Goal: Transaction & Acquisition: Purchase product/service

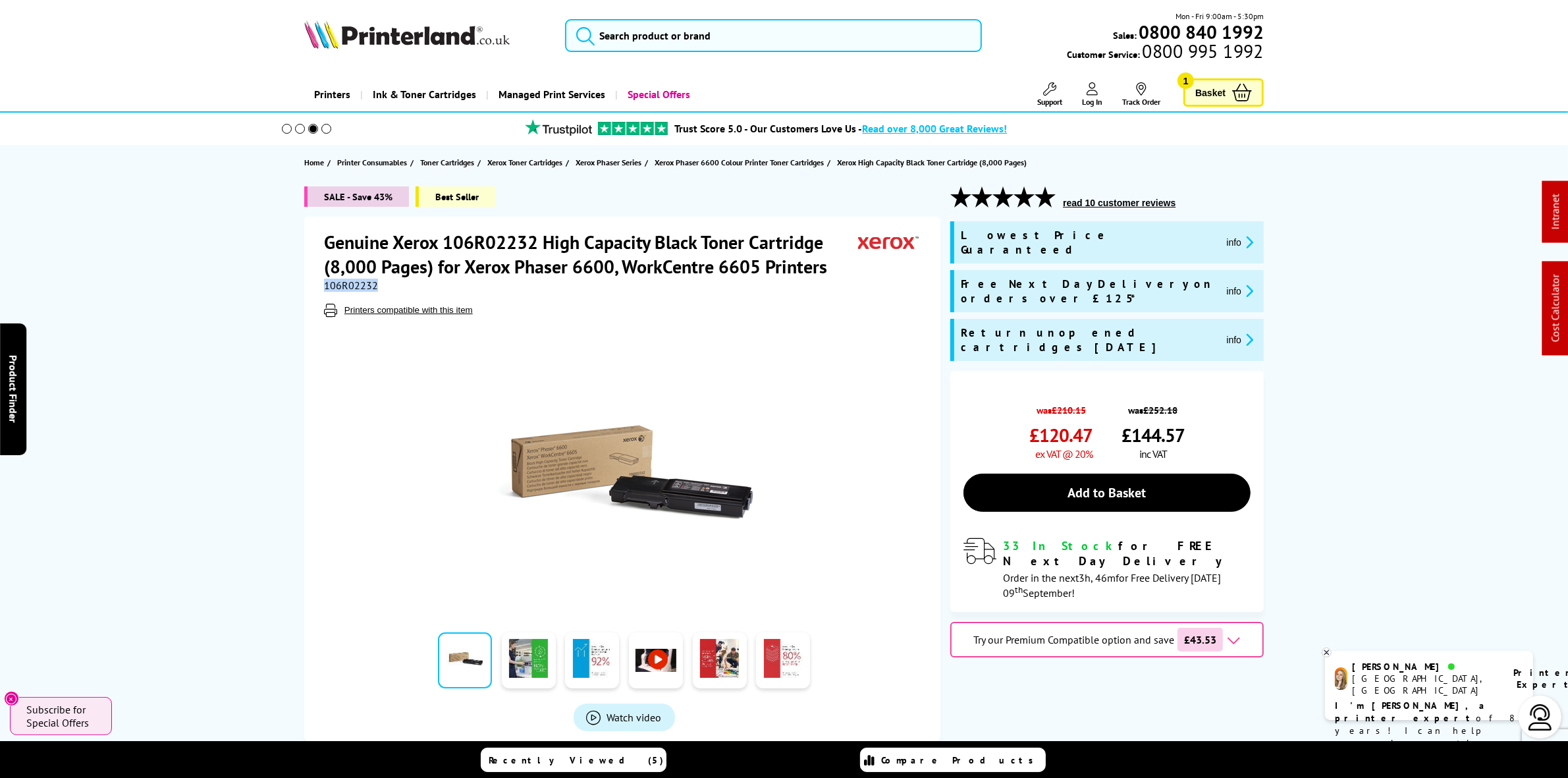
drag, startPoint x: 0, startPoint y: 0, endPoint x: 415, endPoint y: 28, distance: 415.9
click at [415, 28] on img at bounding box center [407, 34] width 206 height 29
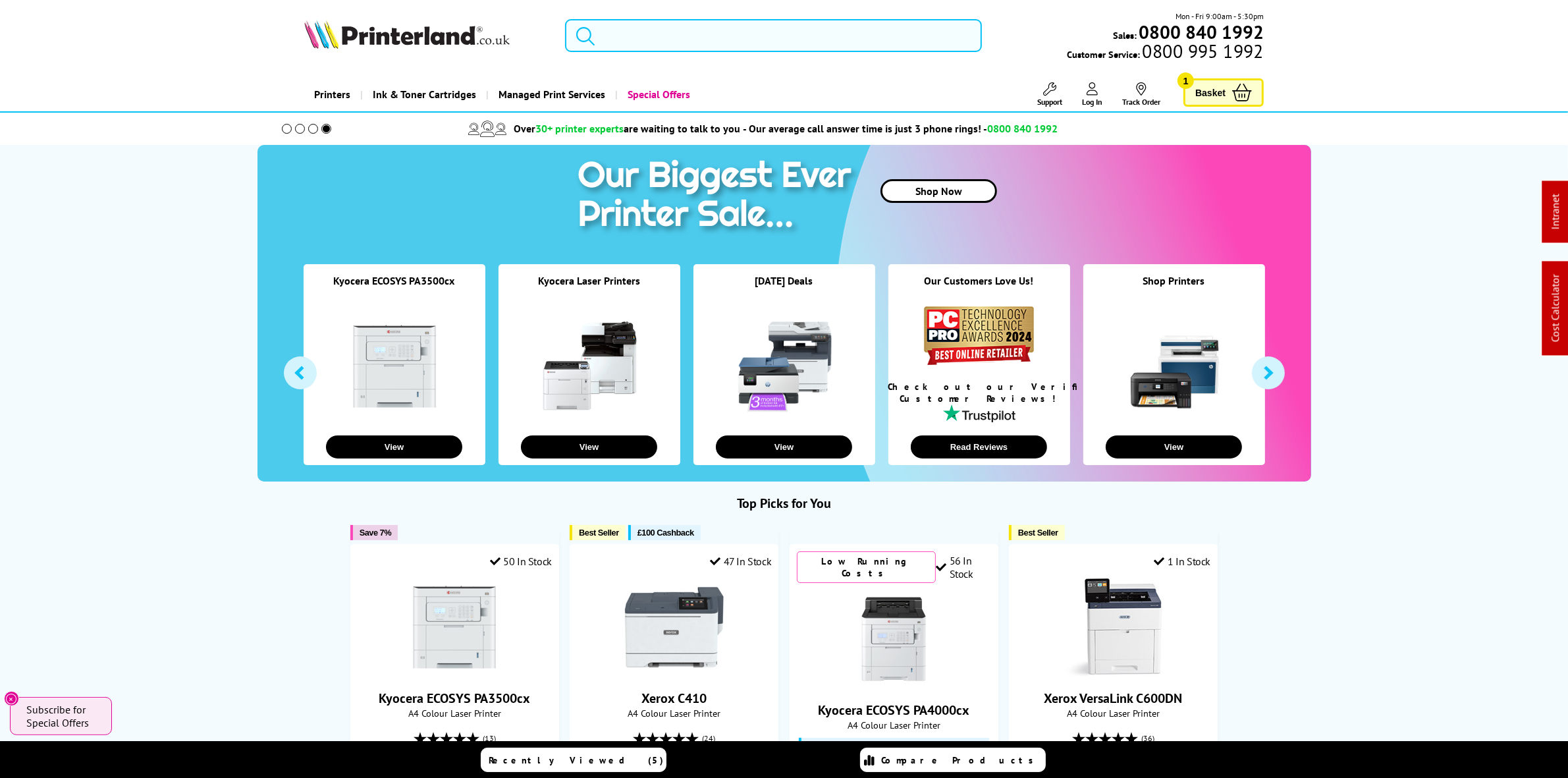
click at [1558, 307] on link "Cost Calculator" at bounding box center [1556, 308] width 13 height 68
click at [1561, 310] on link "Cost Calculator" at bounding box center [1556, 308] width 13 height 68
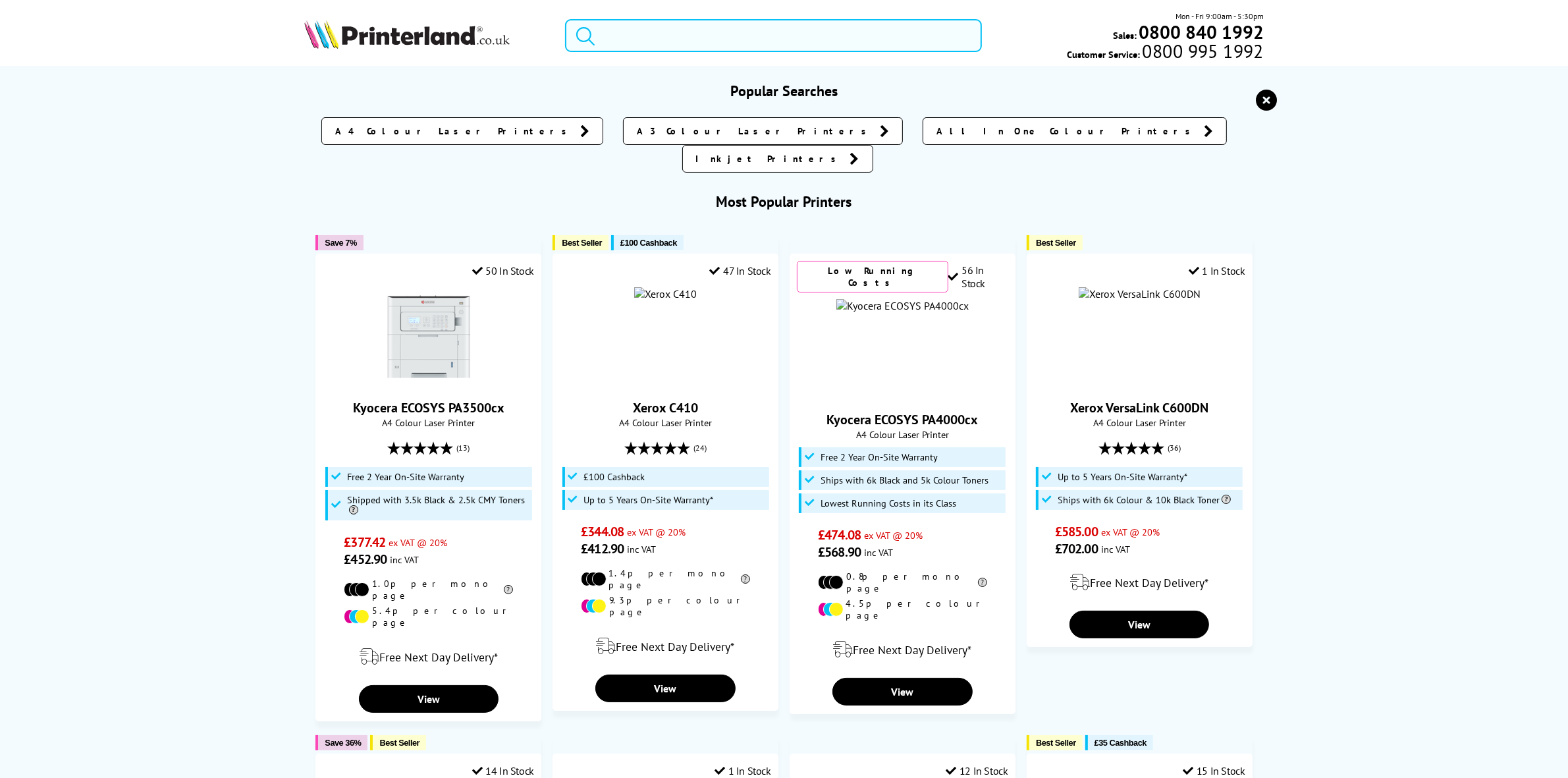
click at [680, 40] on input "search" at bounding box center [773, 36] width 416 height 33
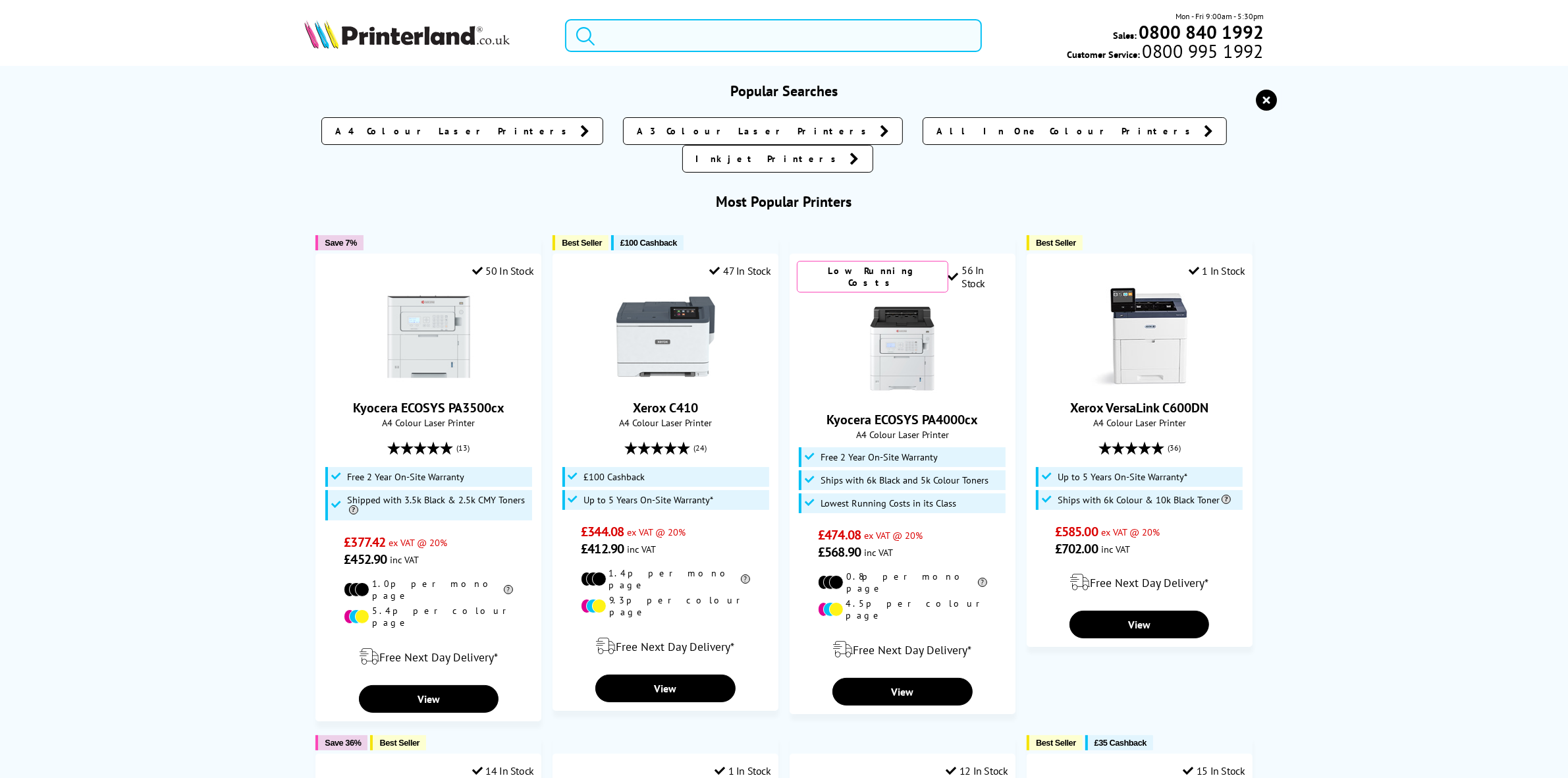
paste input "106R03530"
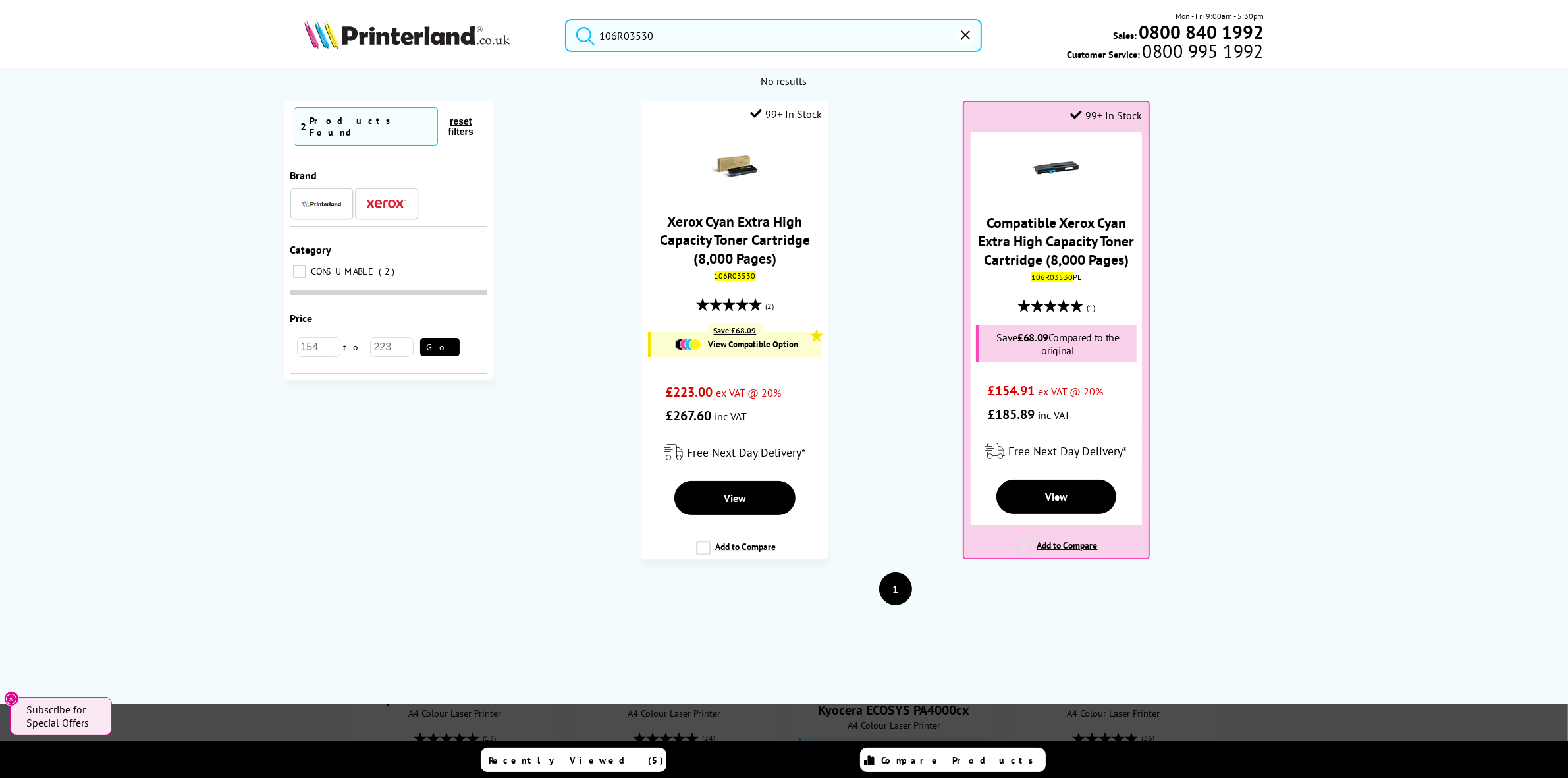
click at [669, 41] on input "106R03530" at bounding box center [773, 36] width 416 height 33
click at [670, 40] on input "106R03530" at bounding box center [773, 36] width 416 height 33
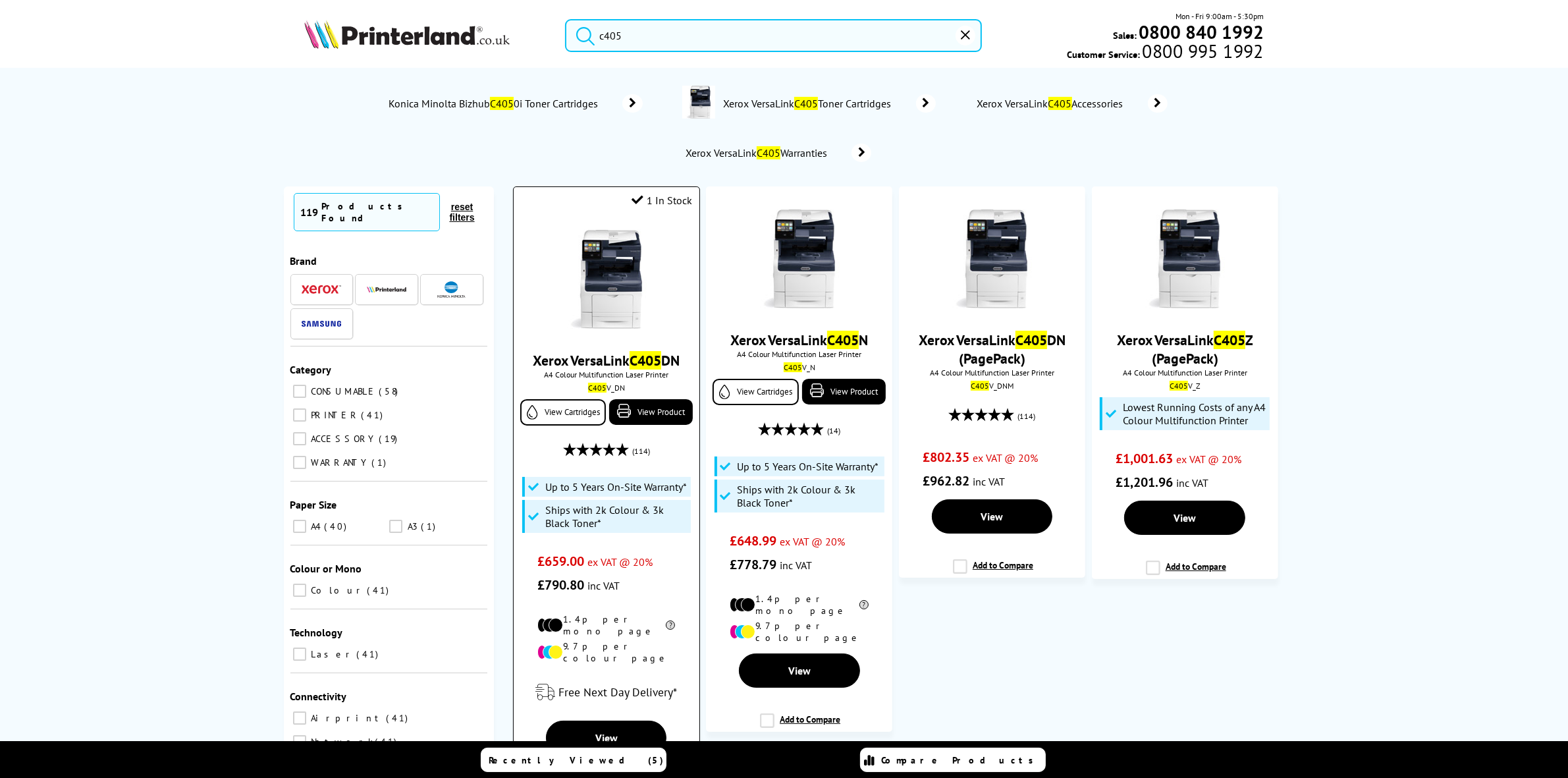
type input "c405"
click at [623, 295] on img at bounding box center [607, 279] width 99 height 99
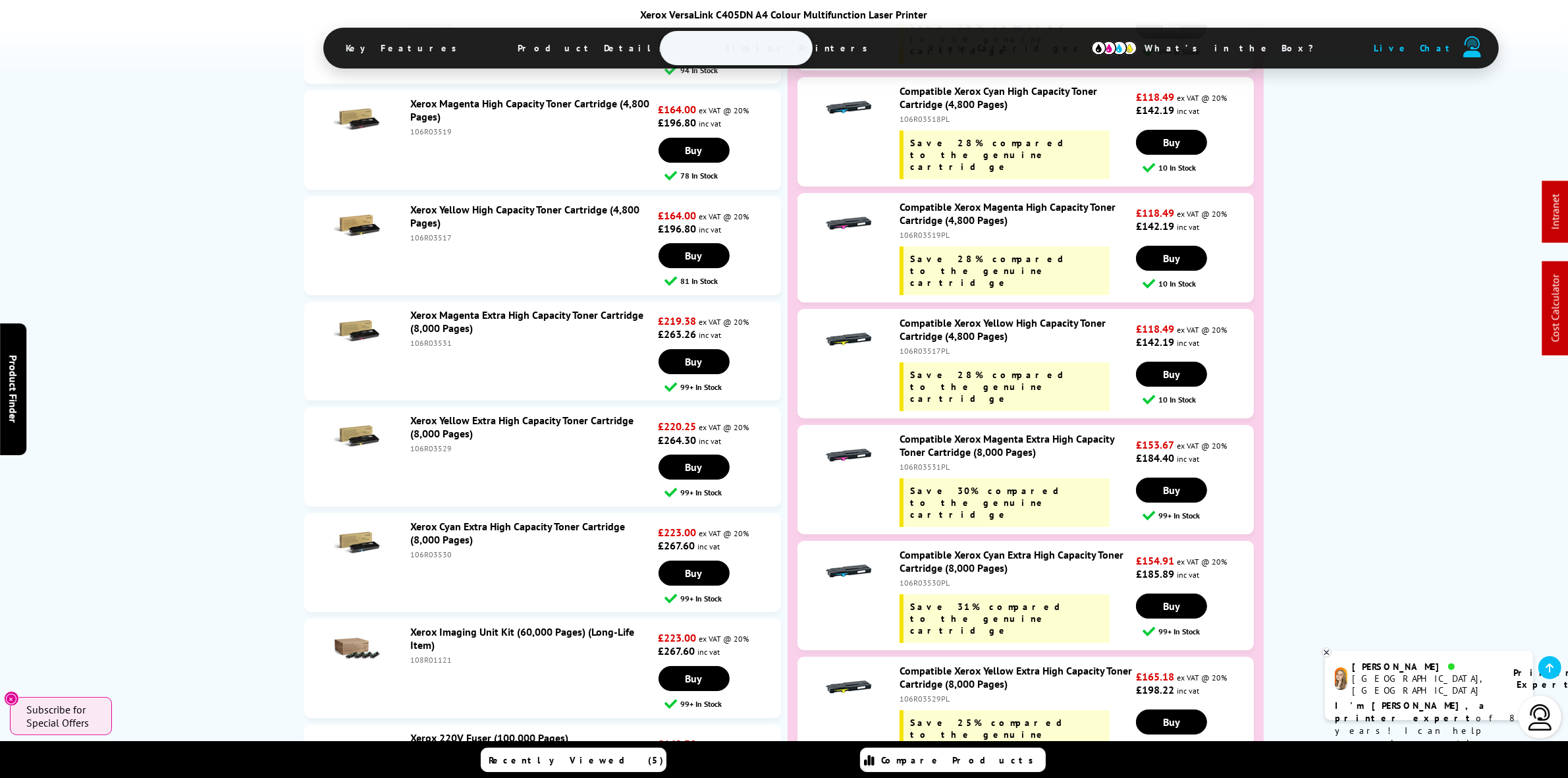
scroll to position [5598, 0]
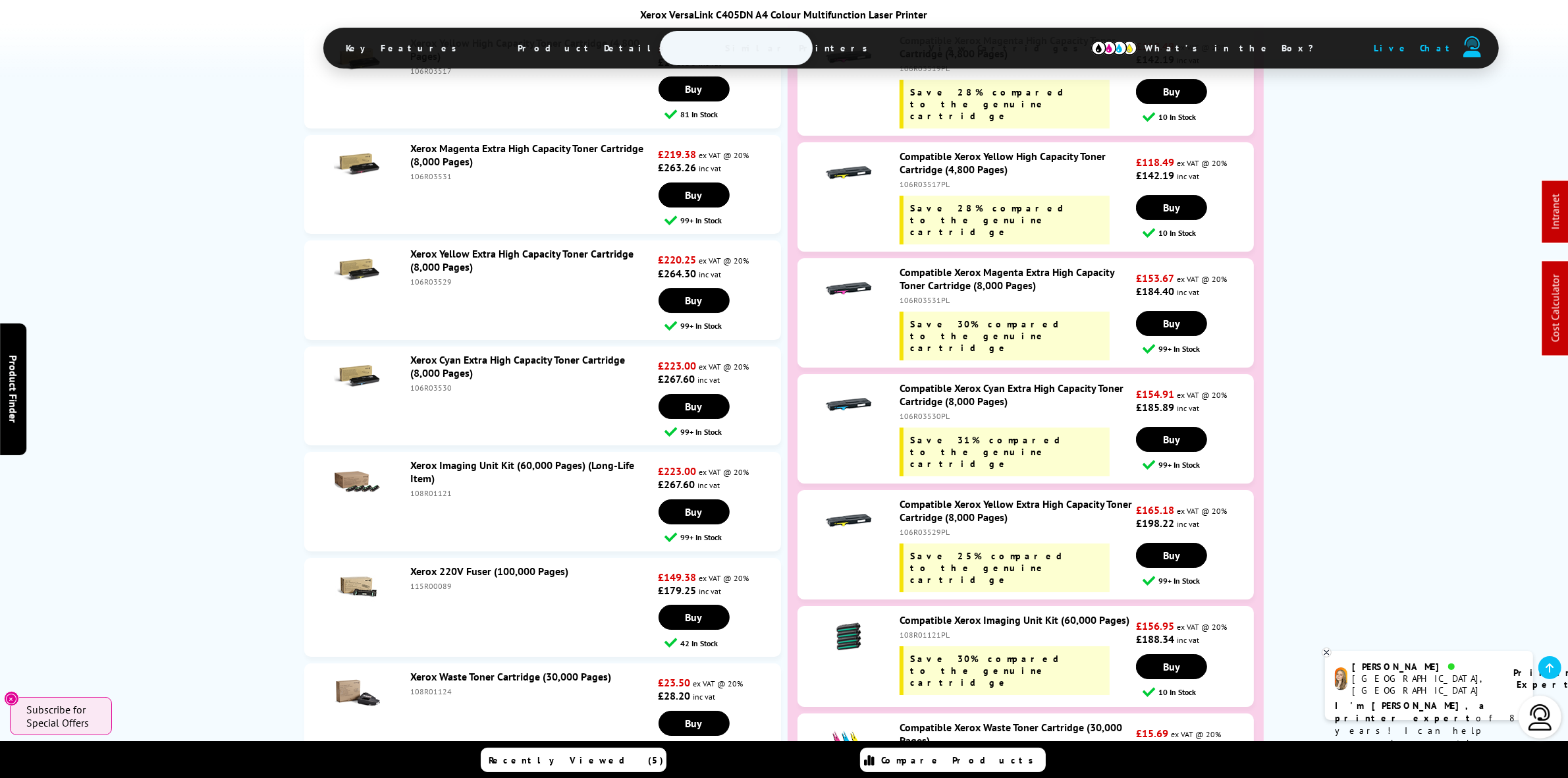
click at [468, 353] on link "Xerox Cyan Extra High Capacity Toner Cartridge (8,000 Pages)" at bounding box center [517, 366] width 215 height 26
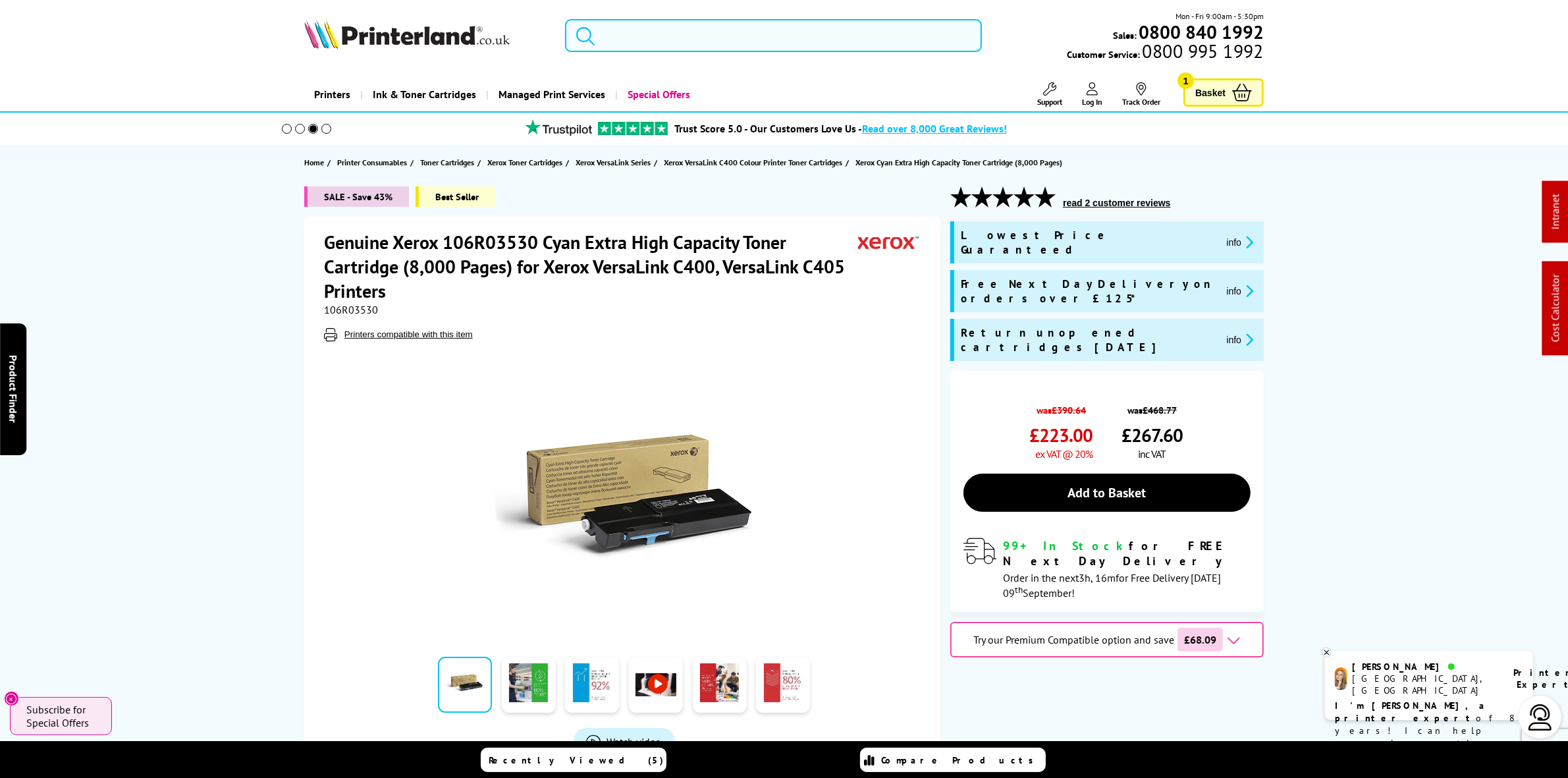
click at [667, 44] on input "search" at bounding box center [773, 36] width 416 height 33
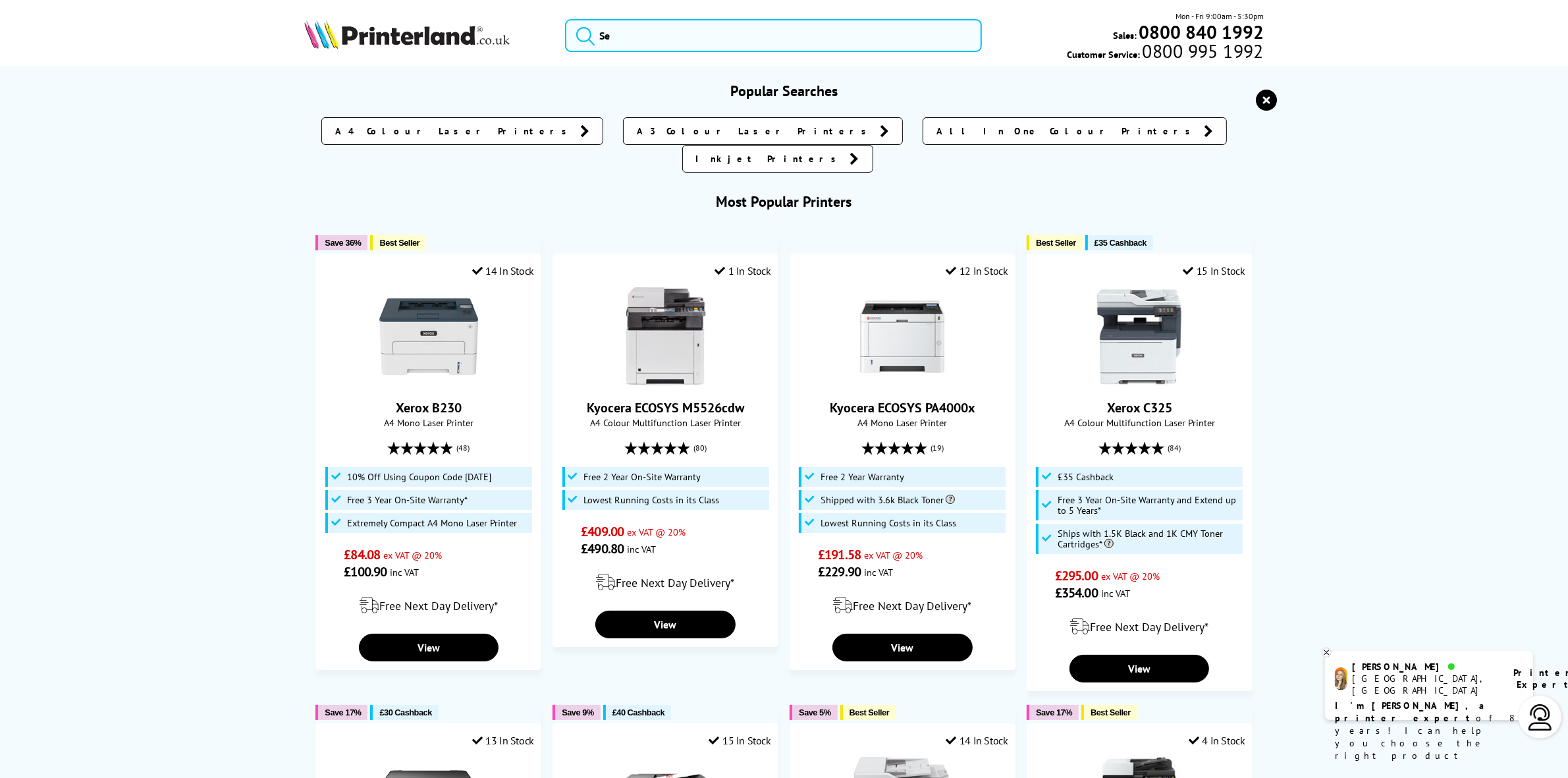
click at [1273, 102] on icon "reset" at bounding box center [1267, 100] width 21 height 21
